Goal: Task Accomplishment & Management: Manage account settings

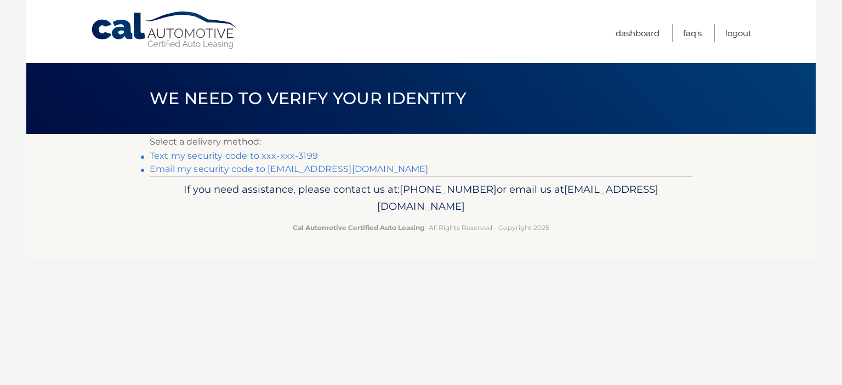
click at [299, 153] on link "Text my security code to xxx-xxx-3199" at bounding box center [234, 156] width 168 height 10
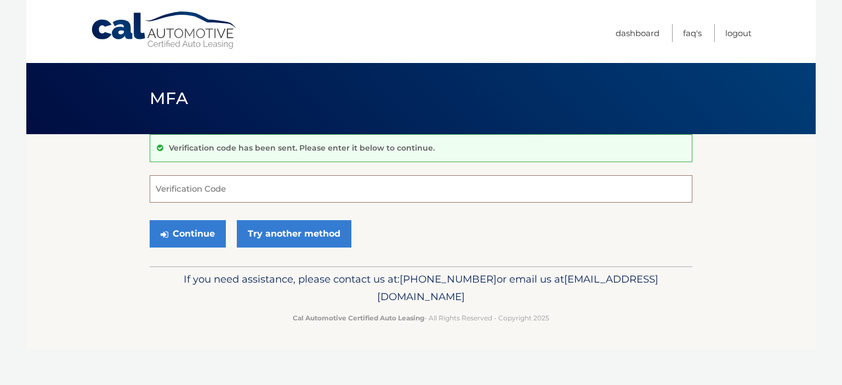
click at [256, 190] on input "Verification Code" at bounding box center [421, 188] width 543 height 27
type input "317185"
click at [190, 228] on button "Continue" at bounding box center [188, 233] width 76 height 27
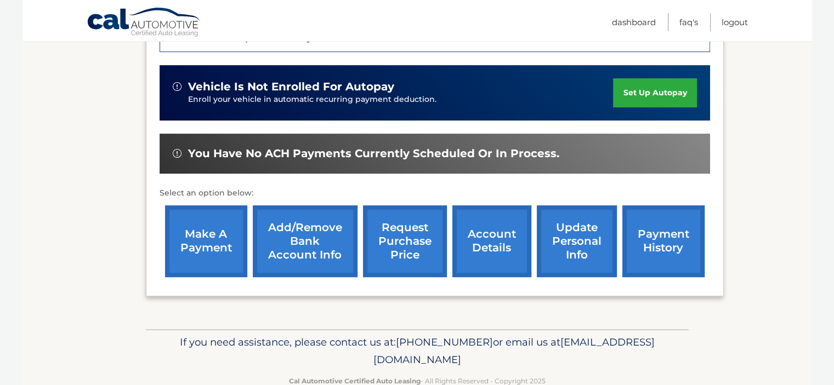
scroll to position [345, 0]
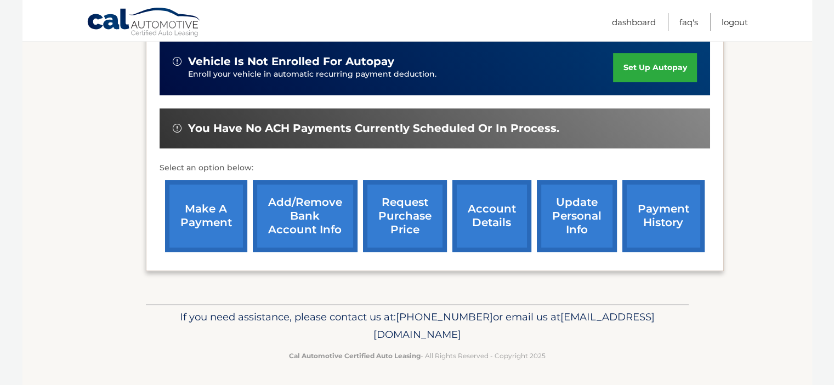
click at [498, 217] on link "account details" at bounding box center [491, 216] width 79 height 72
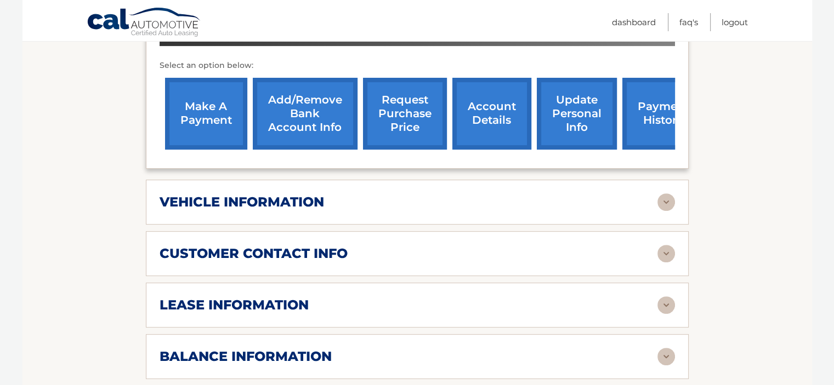
scroll to position [410, 0]
click at [666, 193] on img at bounding box center [666, 202] width 18 height 18
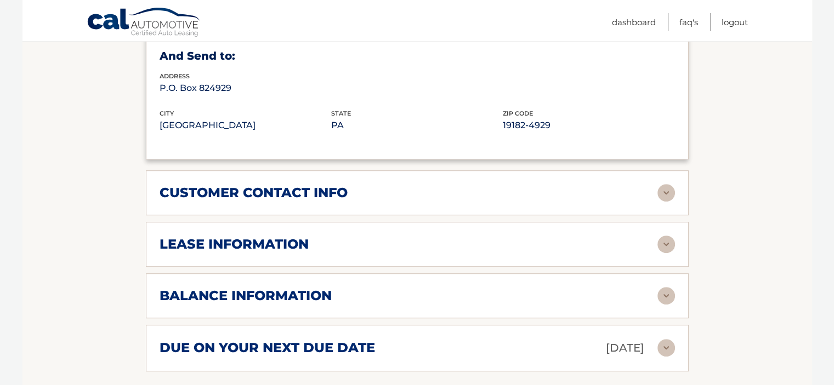
scroll to position [735, 0]
click at [661, 235] on img at bounding box center [666, 244] width 18 height 18
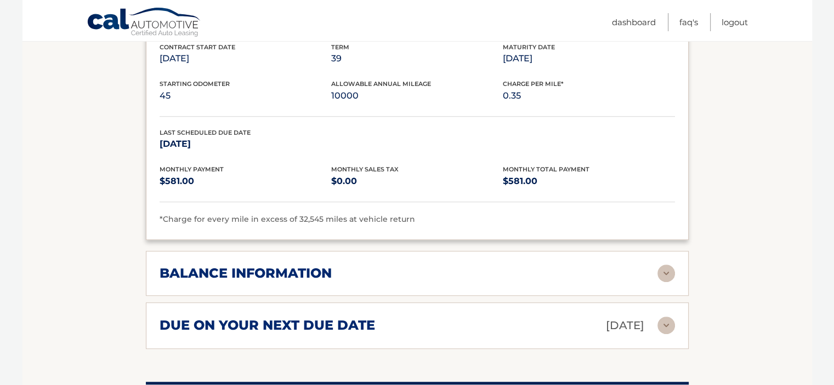
scroll to position [964, 0]
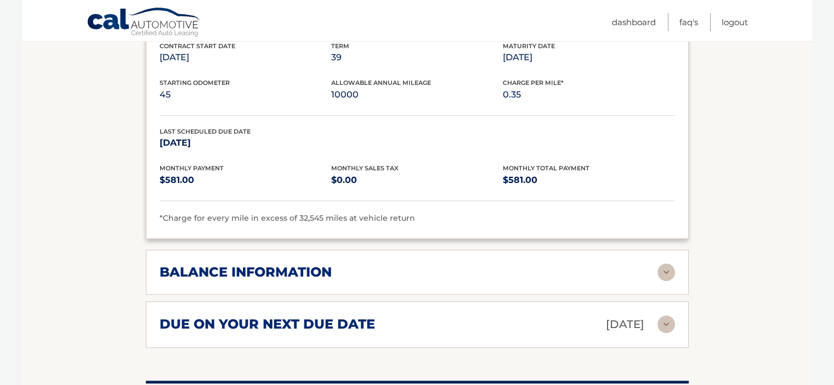
click at [665, 264] on img at bounding box center [666, 273] width 18 height 18
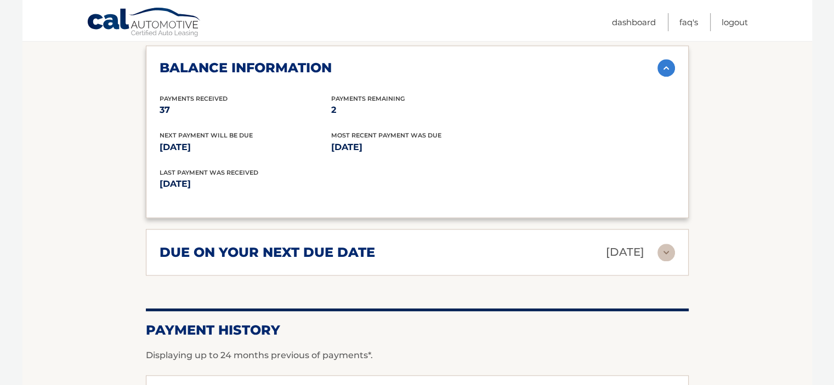
scroll to position [1182, 0]
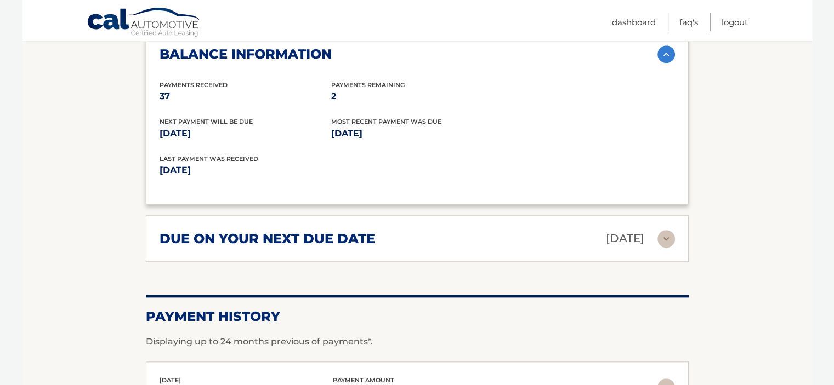
click at [666, 230] on img at bounding box center [666, 239] width 18 height 18
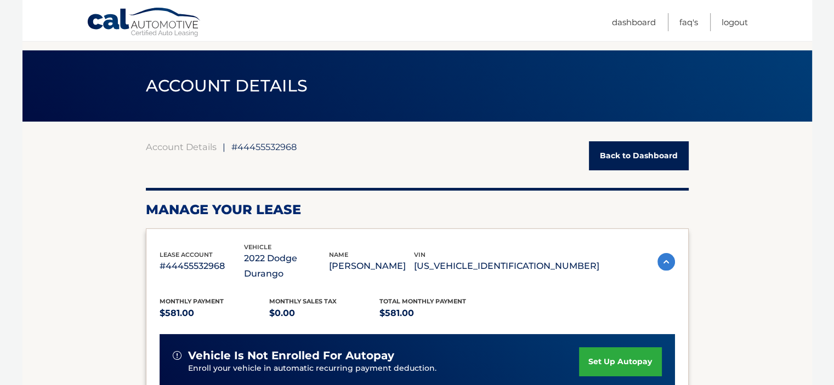
scroll to position [0, 0]
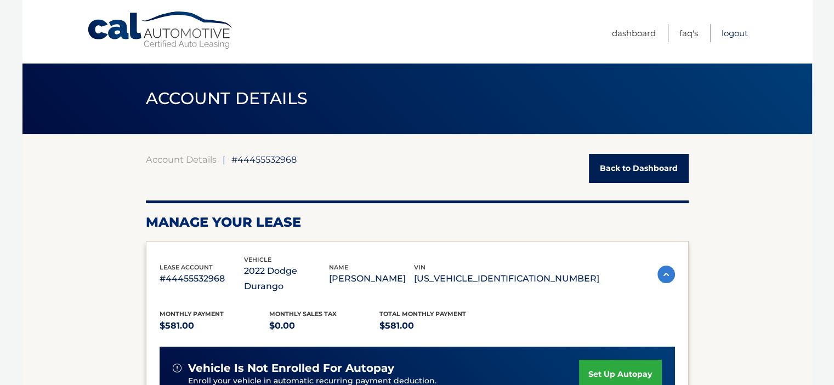
click at [733, 32] on link "Logout" at bounding box center [734, 33] width 26 height 18
